Goal: Browse casually

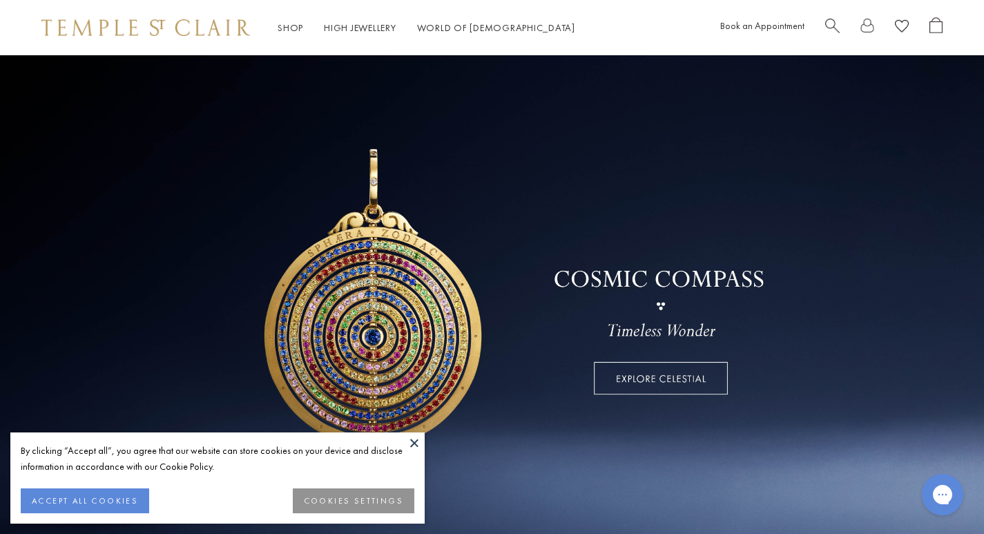
click at [419, 436] on button at bounding box center [414, 442] width 21 height 21
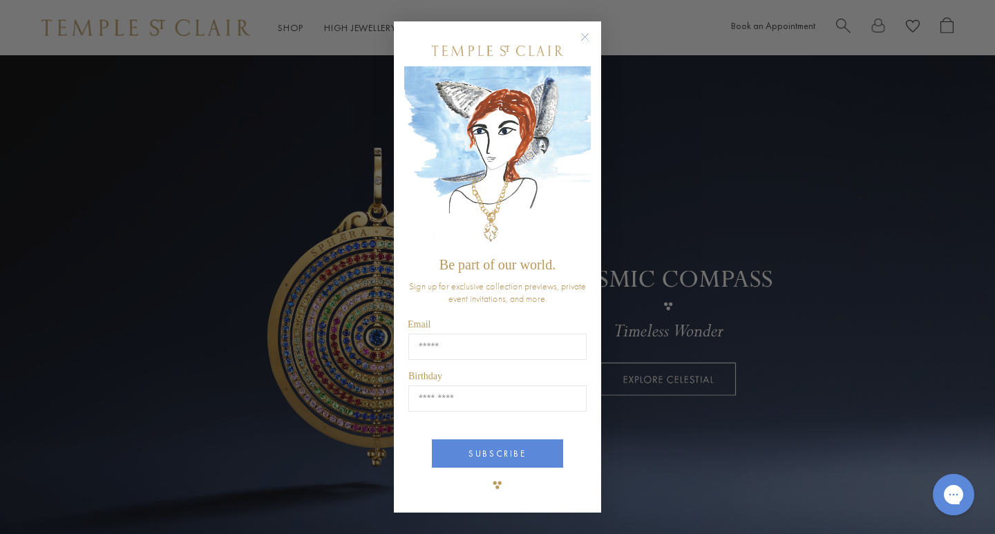
click at [584, 45] on circle "Close dialog" at bounding box center [585, 36] width 17 height 17
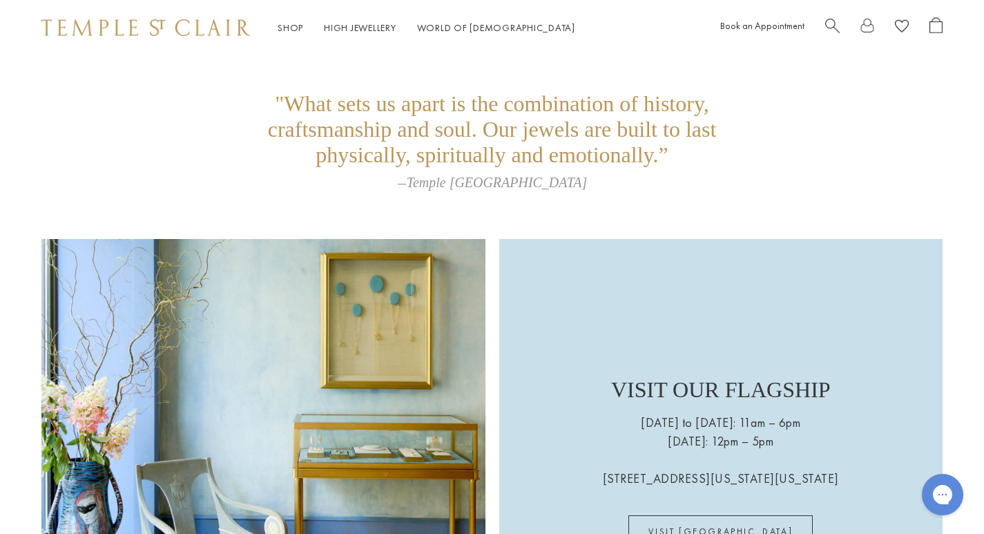
scroll to position [2849, 0]
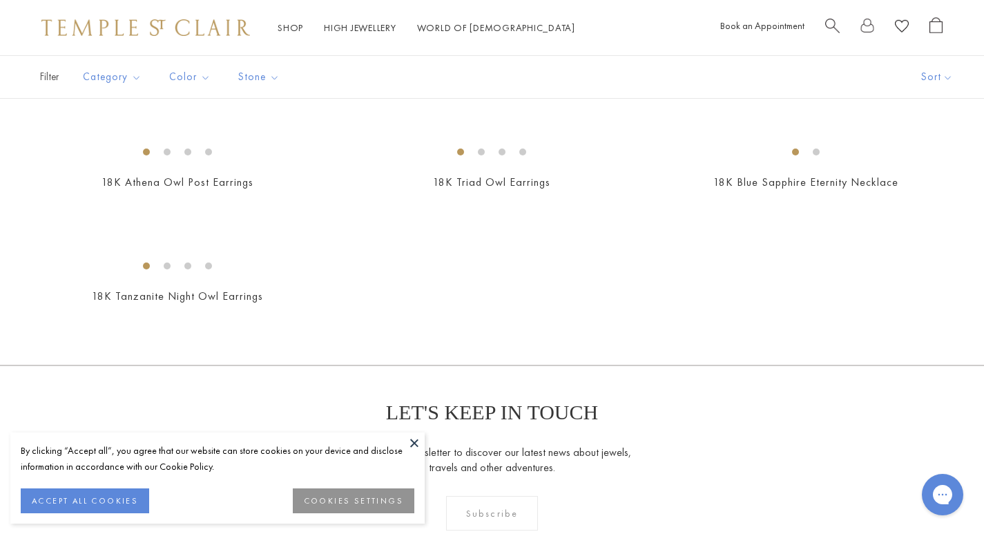
scroll to position [967, 0]
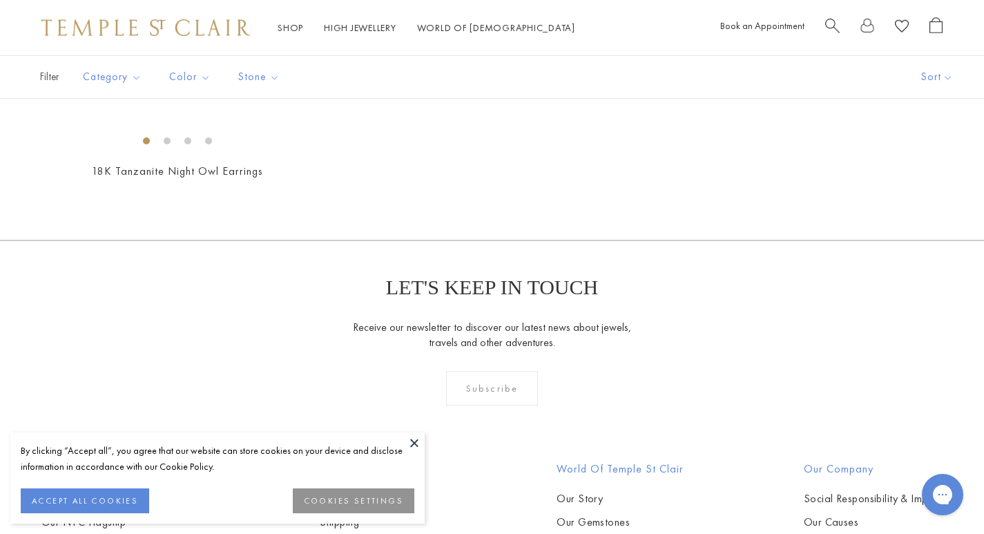
click at [414, 444] on button at bounding box center [414, 442] width 21 height 21
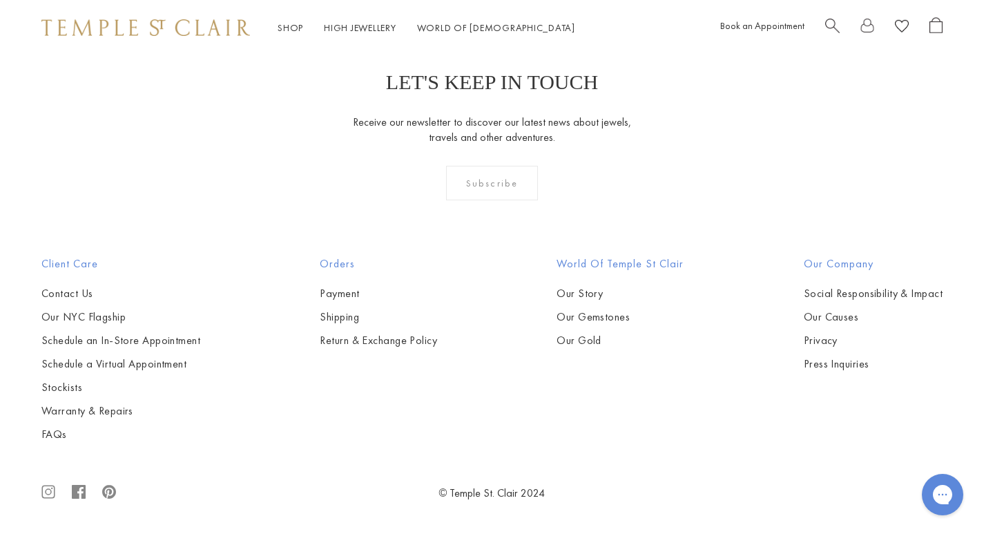
scroll to position [1520, 0]
